Goal: Check status: Check status

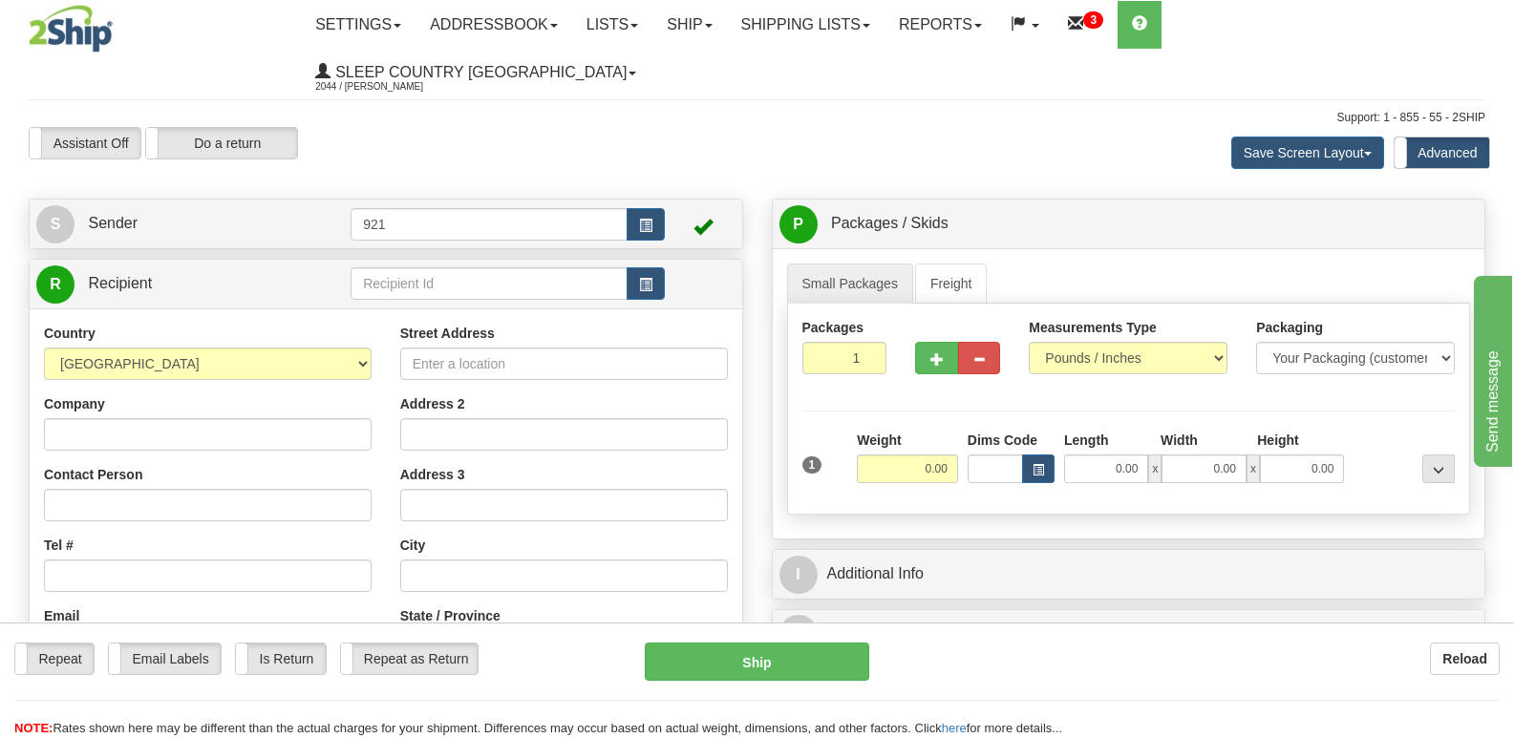
click at [753, 127] on div "Assistant On Assistant Off Do a return Do a return Previous Next Save Screen La…" at bounding box center [756, 153] width 1485 height 52
click at [846, 30] on link "Shipping lists" at bounding box center [806, 25] width 158 height 48
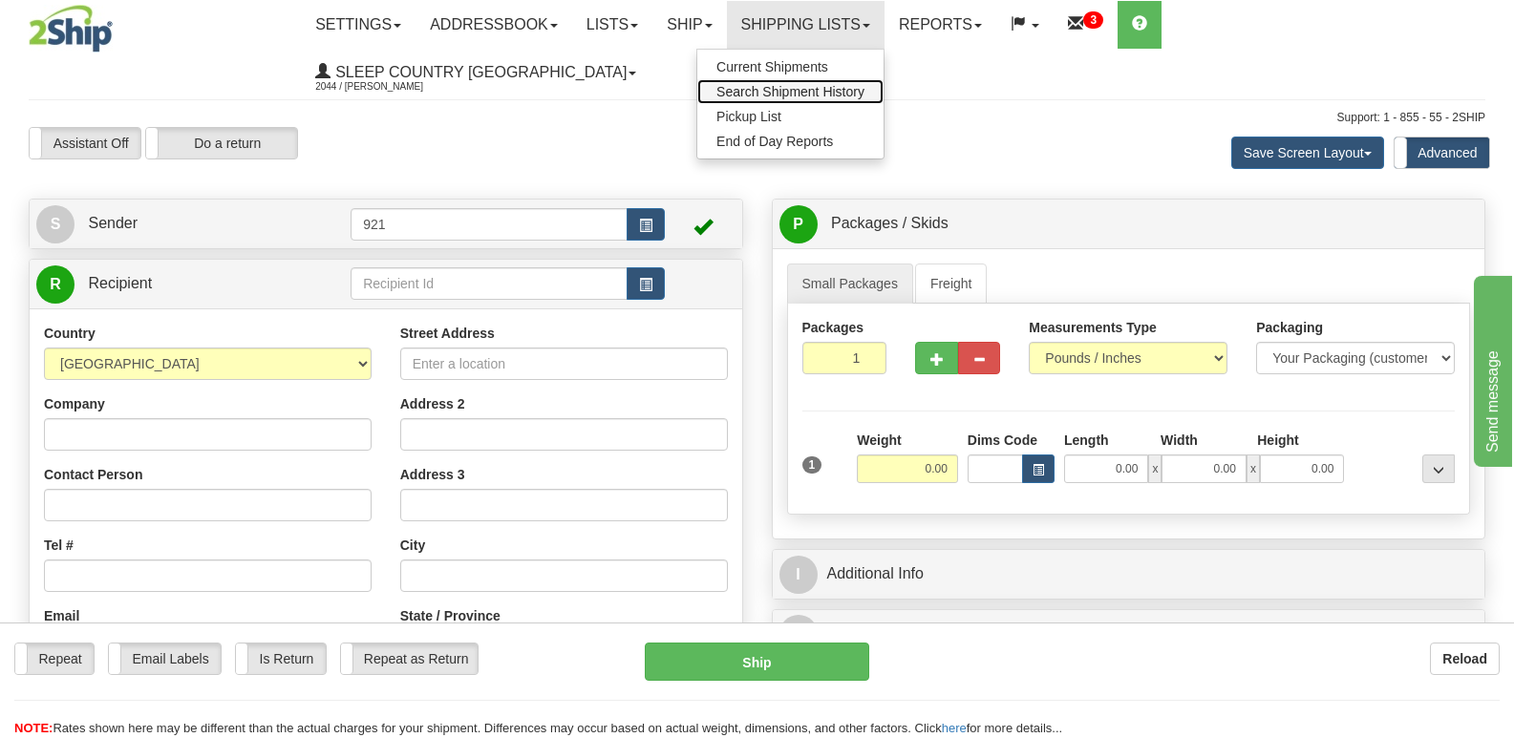
click at [844, 91] on span "Search Shipment History" at bounding box center [790, 91] width 148 height 15
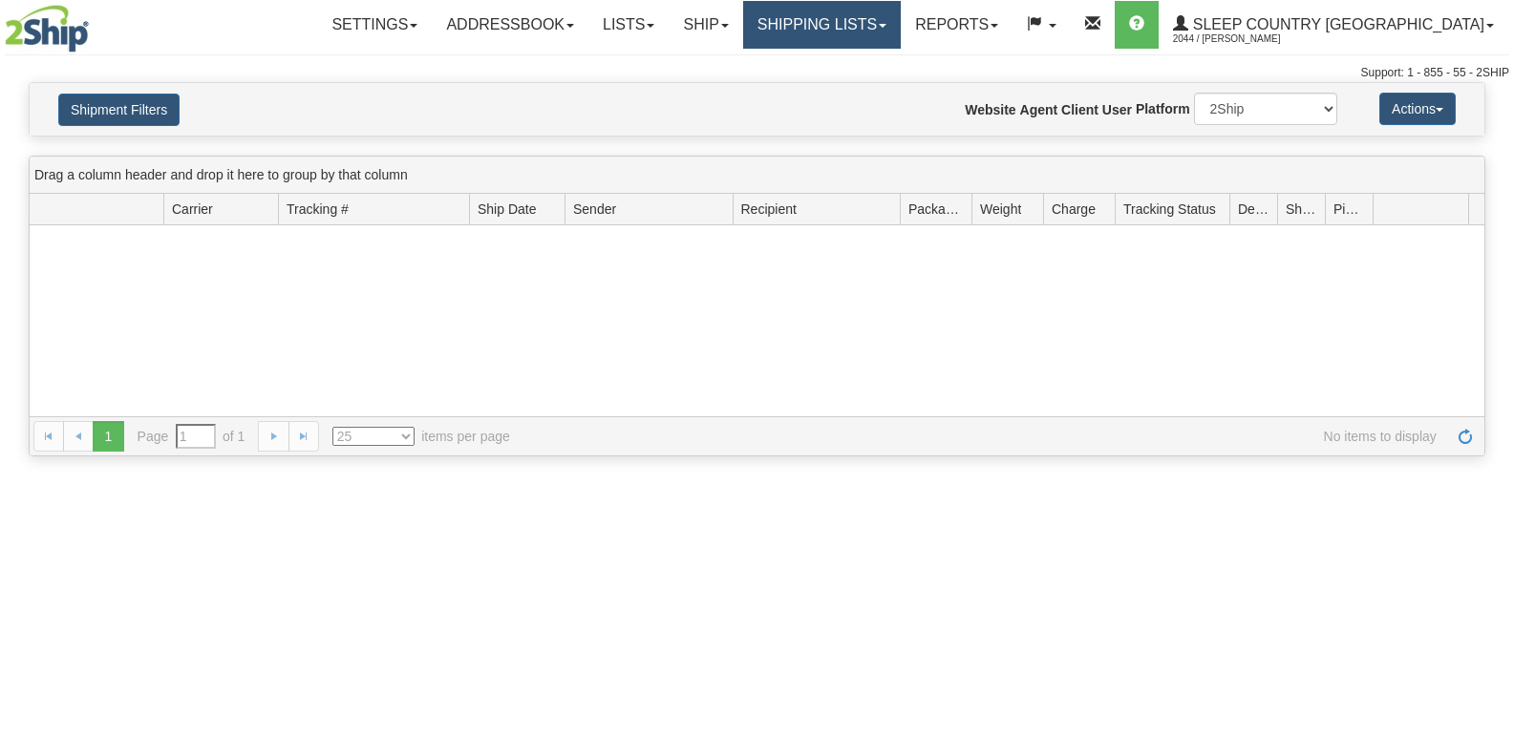
click at [901, 16] on link "Shipping lists" at bounding box center [822, 25] width 158 height 48
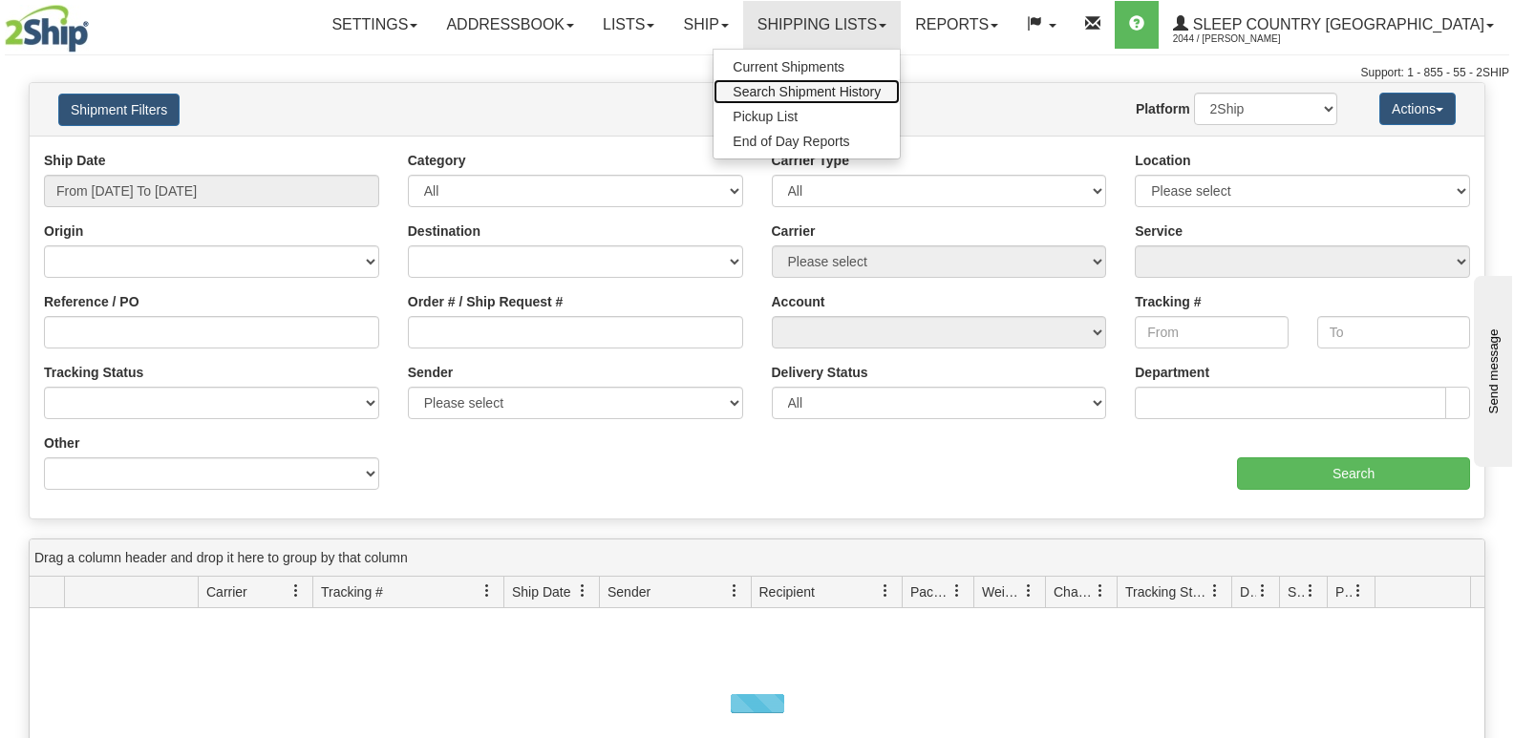
click at [881, 88] on span "Search Shipment History" at bounding box center [807, 91] width 148 height 15
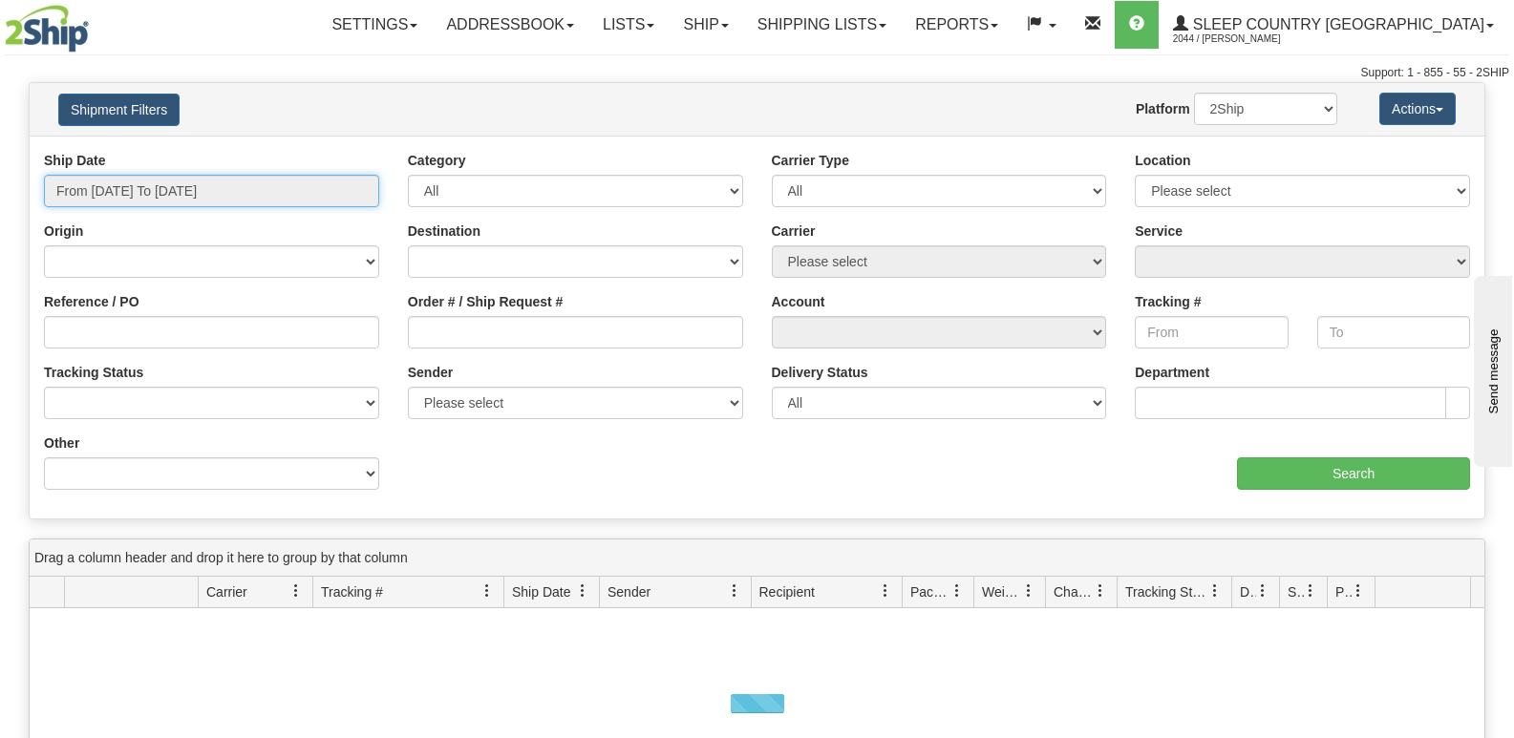
click at [193, 190] on input "From [DATE] To [DATE]" at bounding box center [211, 191] width 335 height 32
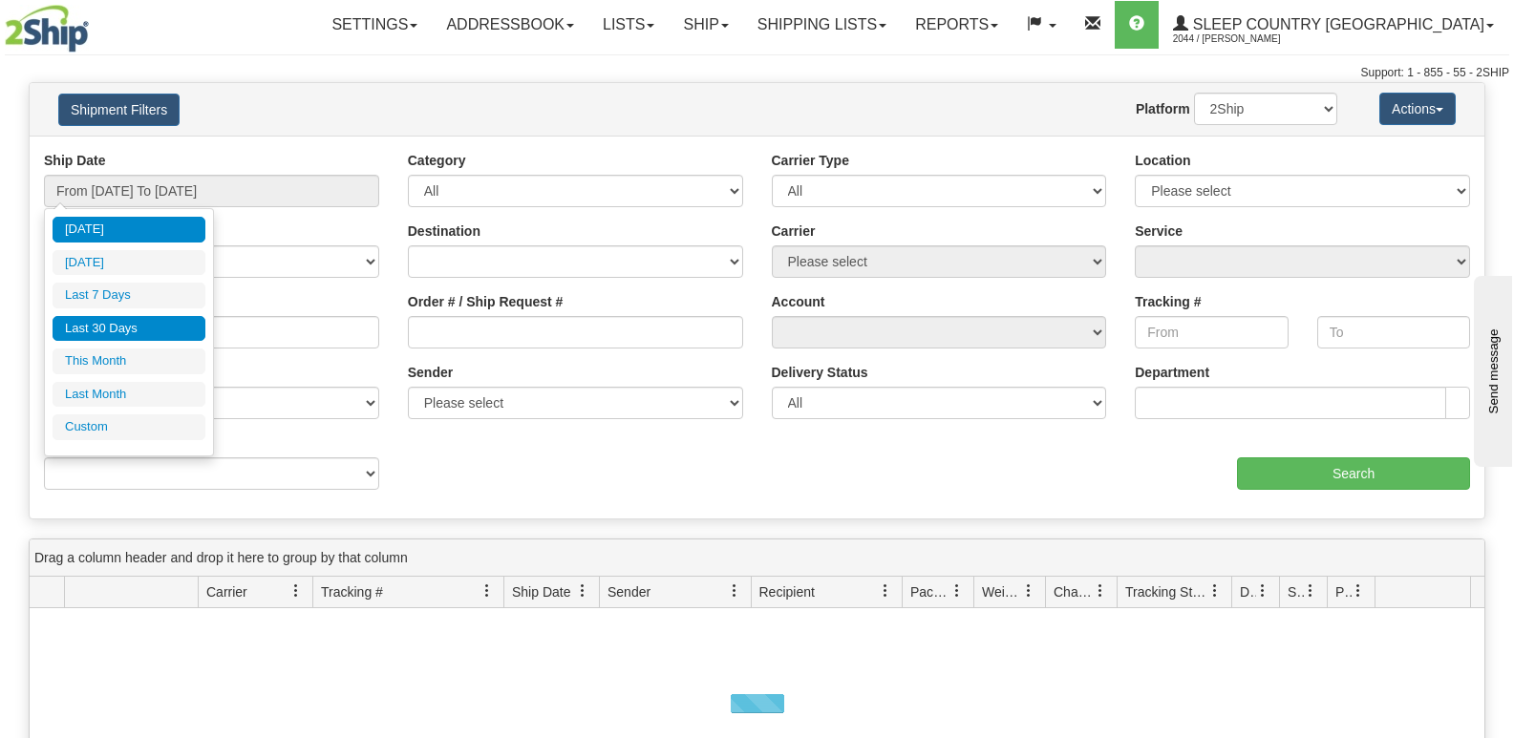
click at [138, 331] on li "Last 30 Days" at bounding box center [129, 329] width 153 height 26
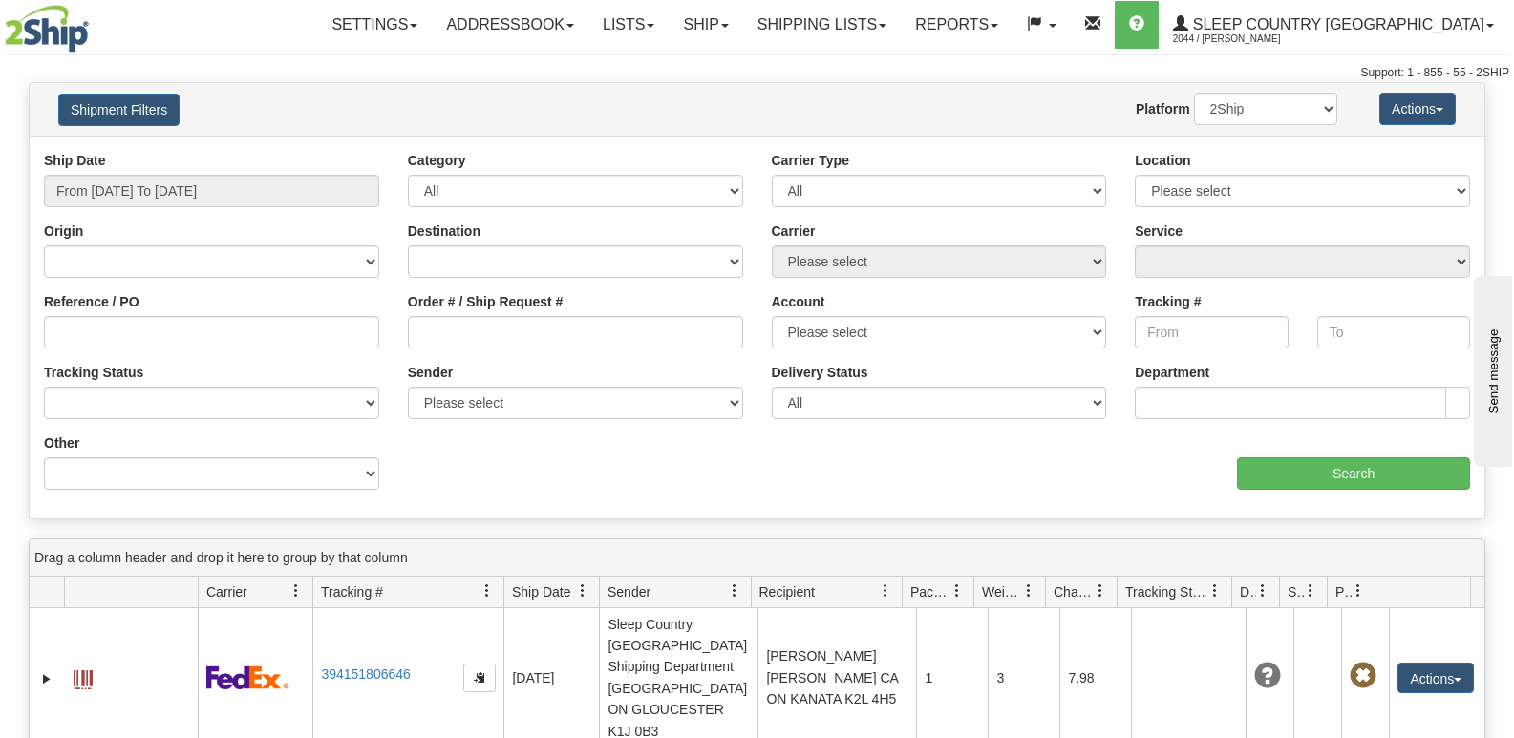
type input "From [DATE] To [DATE]"
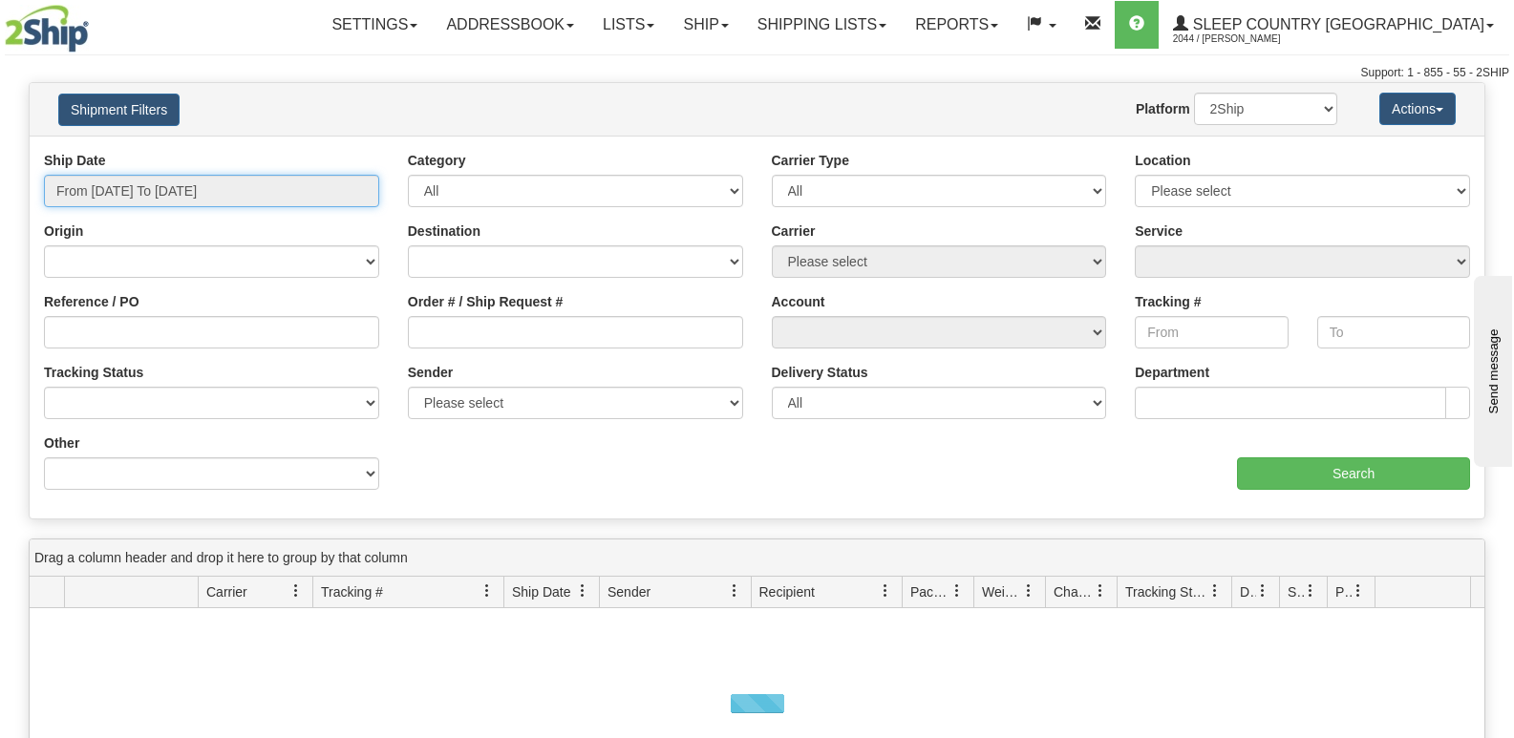
click at [152, 201] on input "From 10/10/2025 To 10/11/2025" at bounding box center [211, 191] width 335 height 32
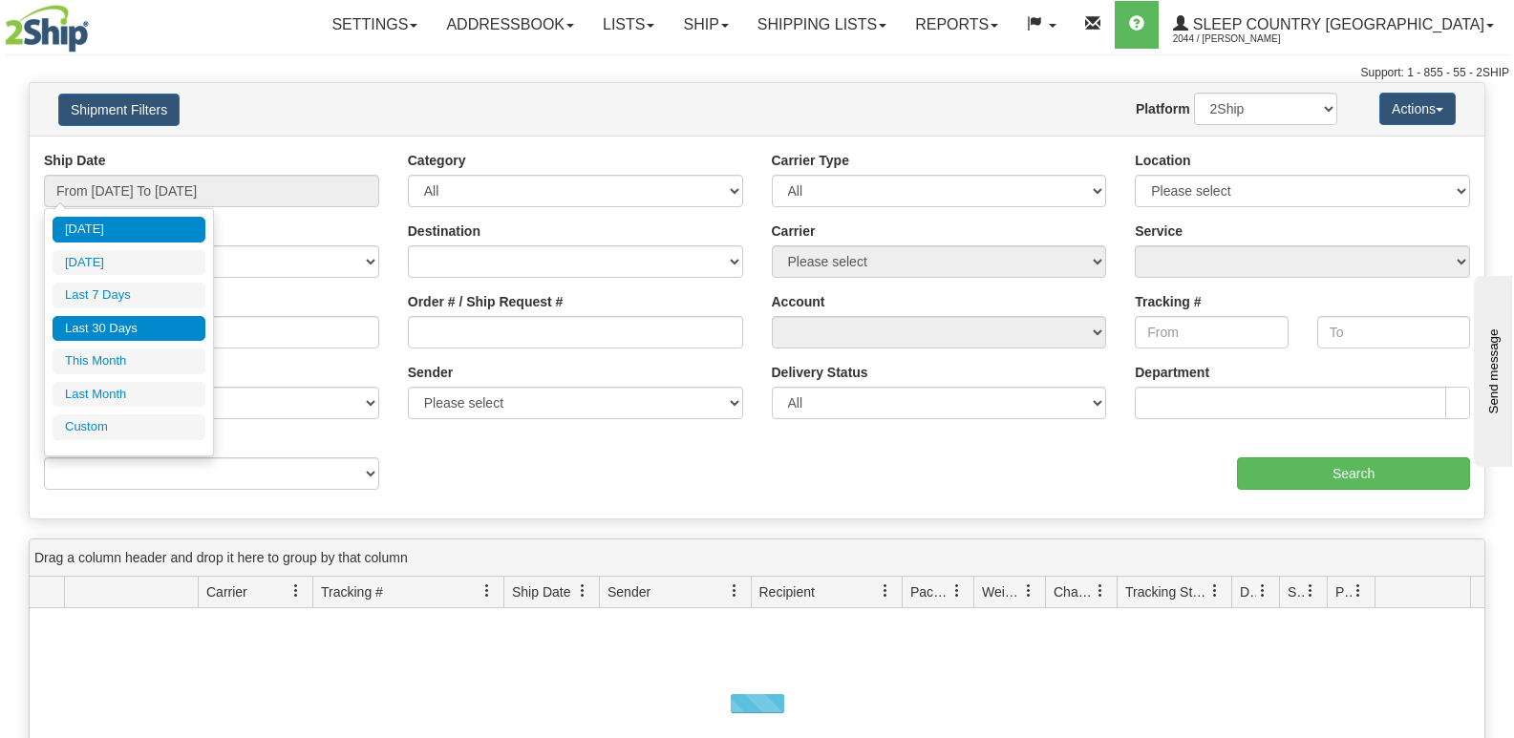
click at [140, 324] on li "Last 30 Days" at bounding box center [129, 329] width 153 height 26
type input "From 09/12/2025 To 10/11/2025"
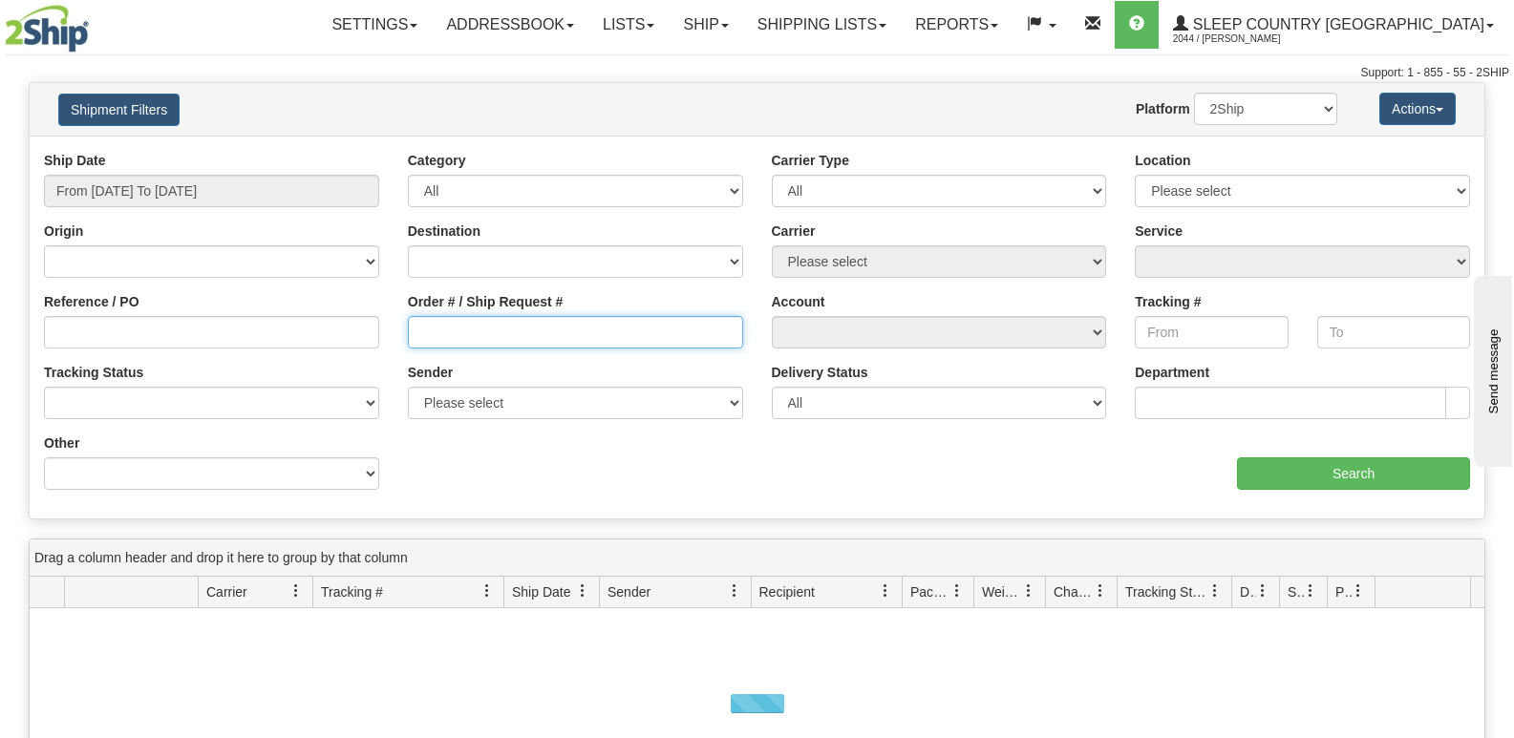
click at [474, 338] on input "Order # / Ship Request #" at bounding box center [575, 332] width 335 height 32
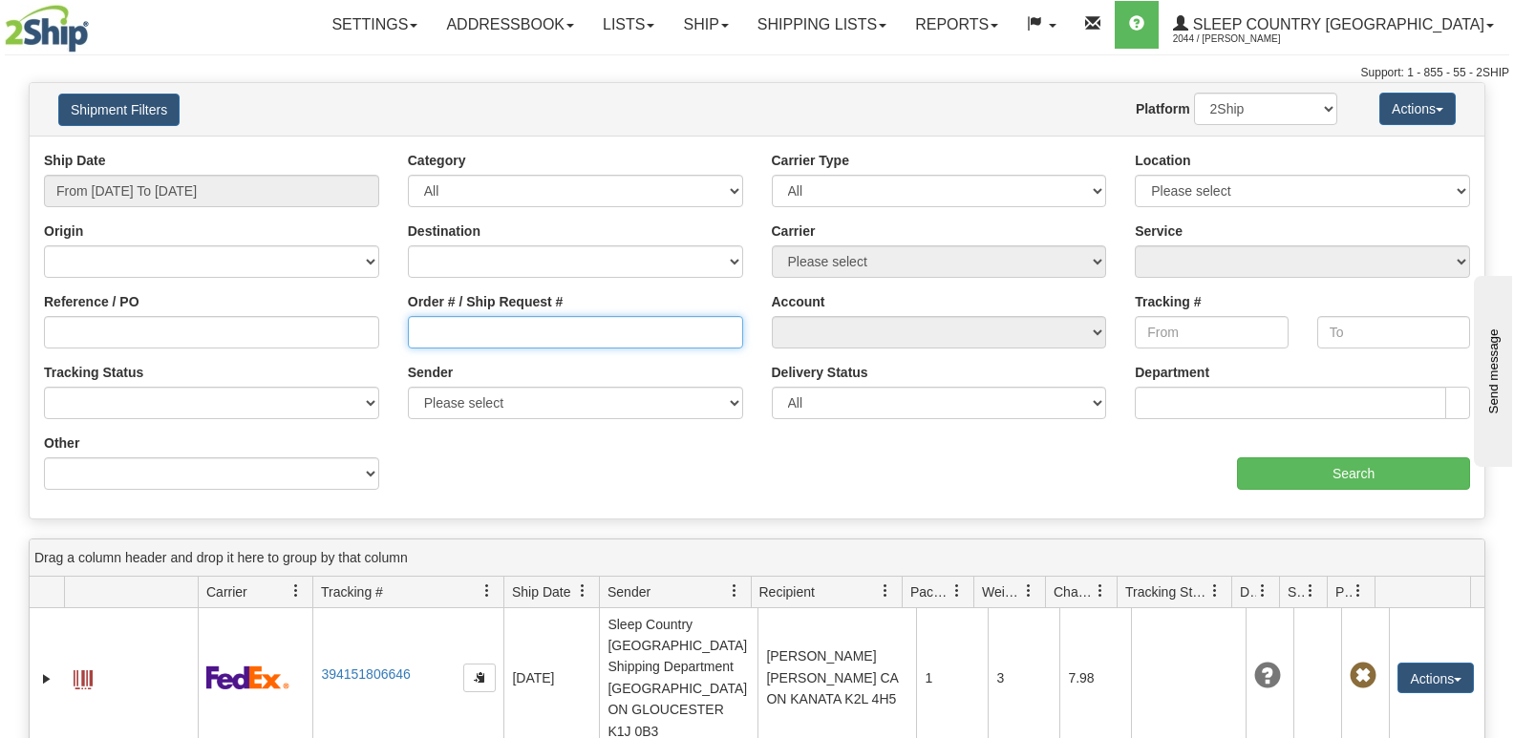
paste input "9000I161652"
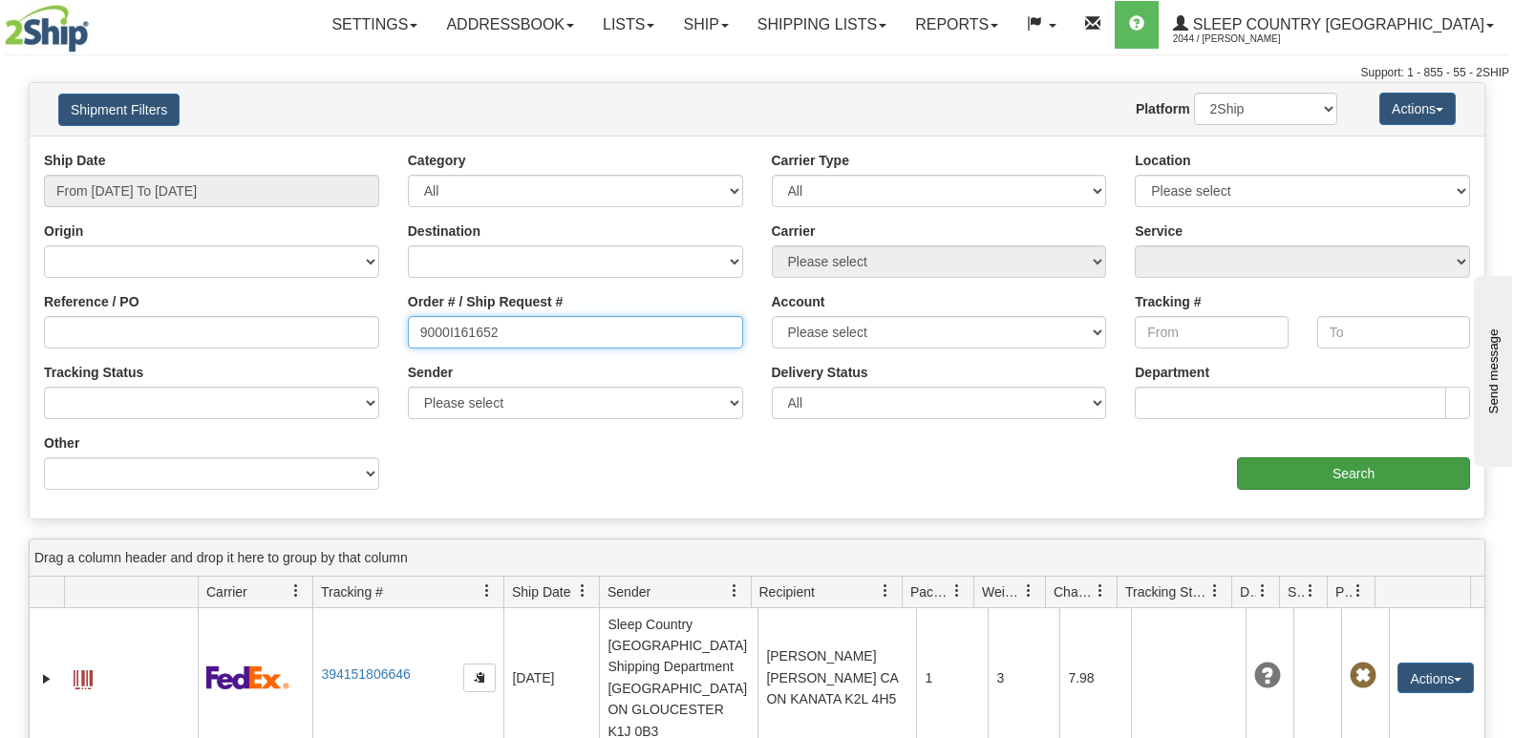
type input "9000I161652"
click at [1321, 480] on input "Search" at bounding box center [1353, 474] width 233 height 32
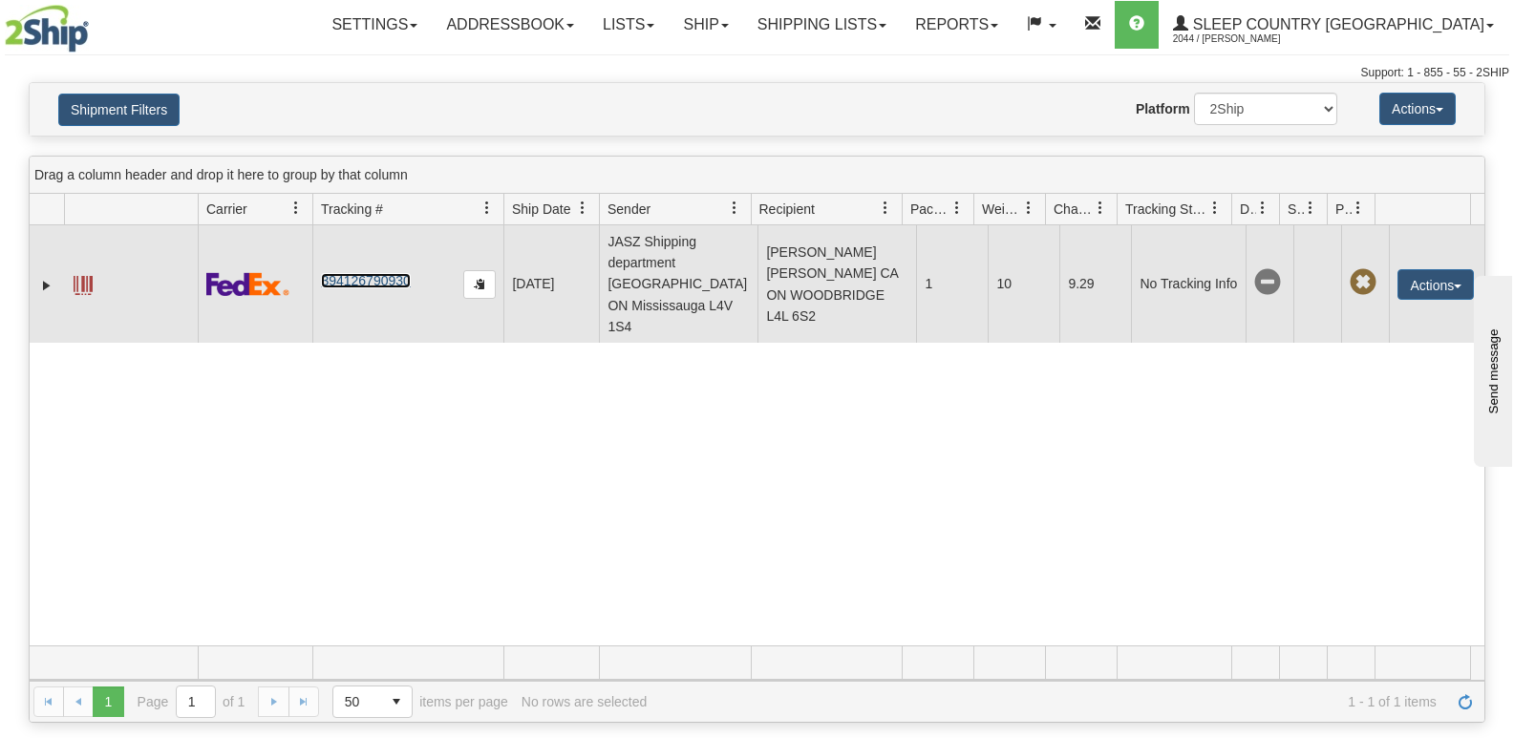
click at [356, 273] on link "394126790930" at bounding box center [365, 280] width 89 height 15
